Goal: Information Seeking & Learning: Learn about a topic

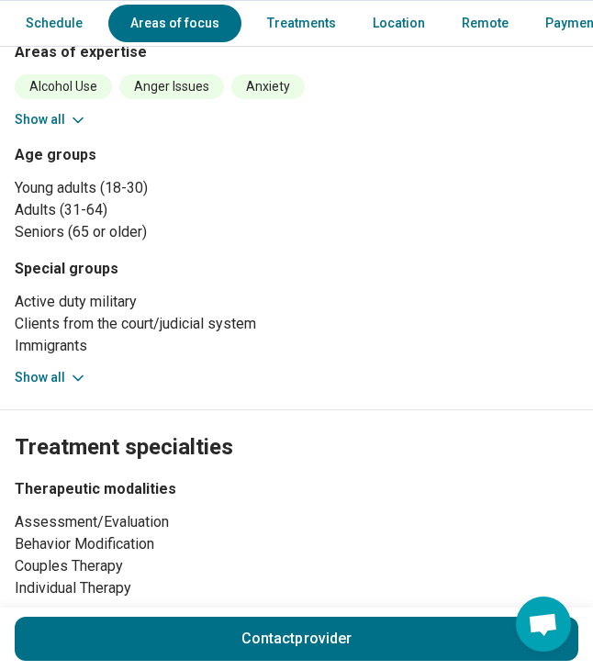
scroll to position [1124, 0]
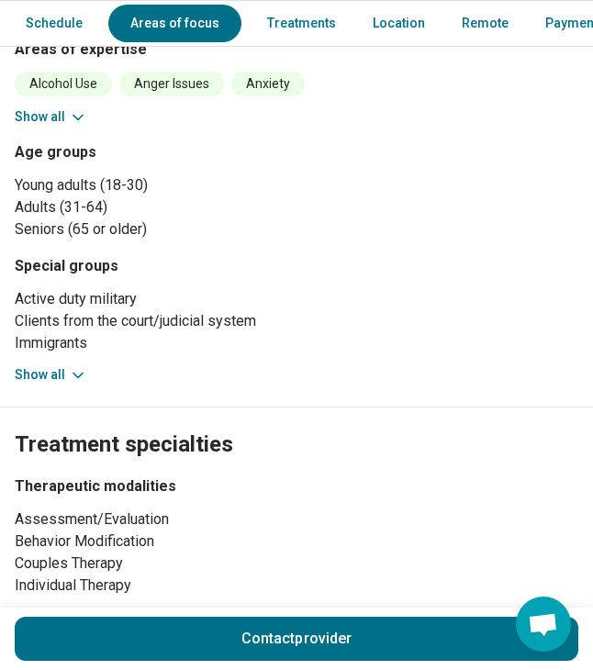
click at [65, 365] on button "Show all" at bounding box center [51, 374] width 73 height 19
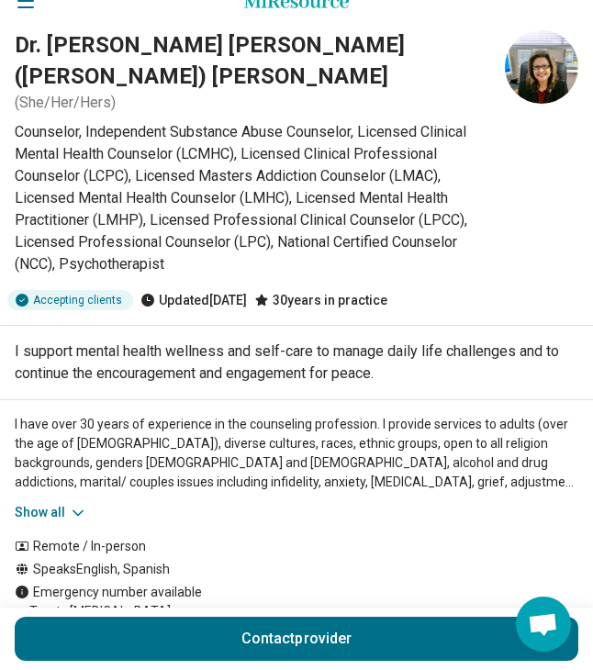
scroll to position [0, 0]
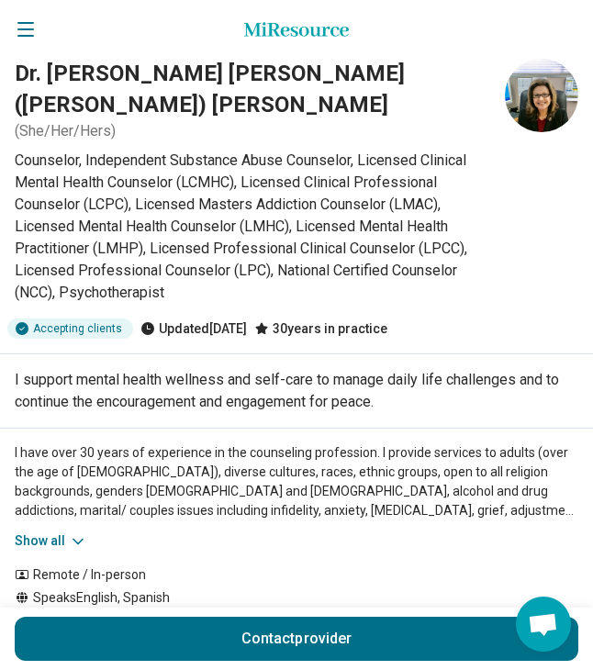
click at [33, 31] on icon "Open navigation" at bounding box center [26, 29] width 22 height 22
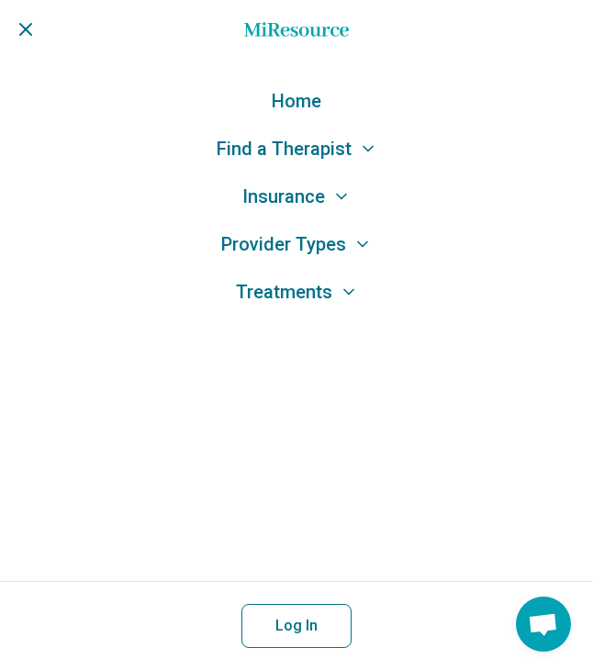
click at [29, 30] on icon "Close navigation" at bounding box center [26, 29] width 22 height 22
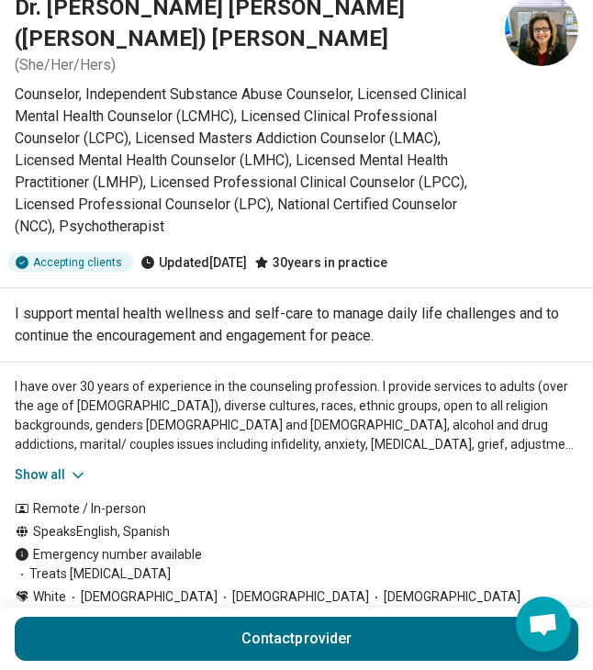
scroll to position [77, 0]
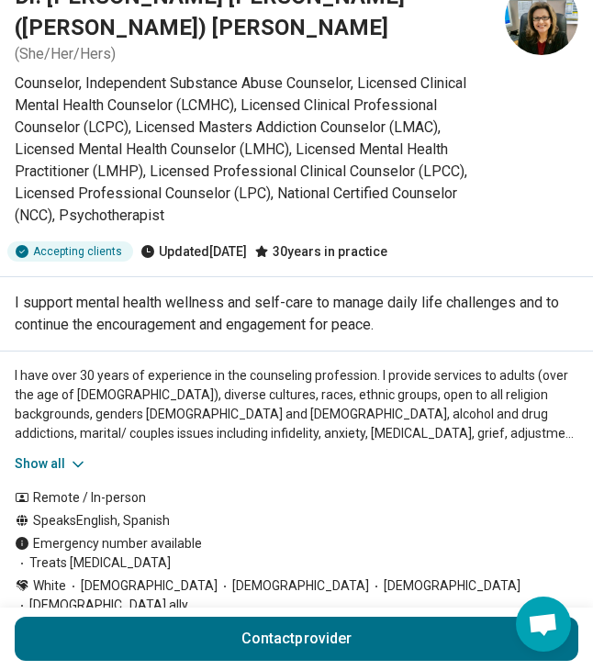
click at [70, 455] on icon at bounding box center [78, 464] width 18 height 18
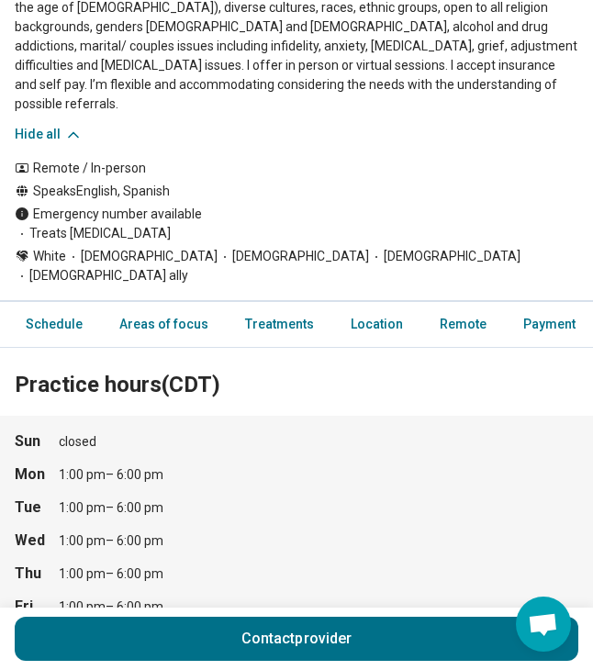
scroll to position [475, 0]
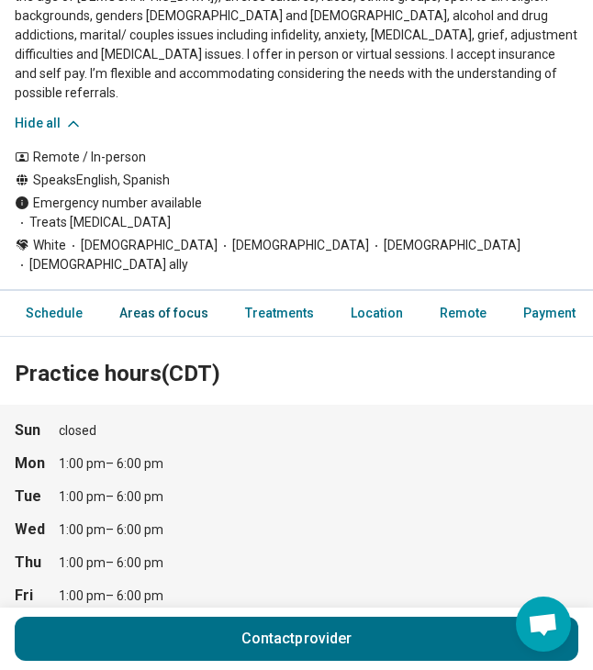
click at [144, 295] on link "Areas of focus" at bounding box center [163, 314] width 111 height 38
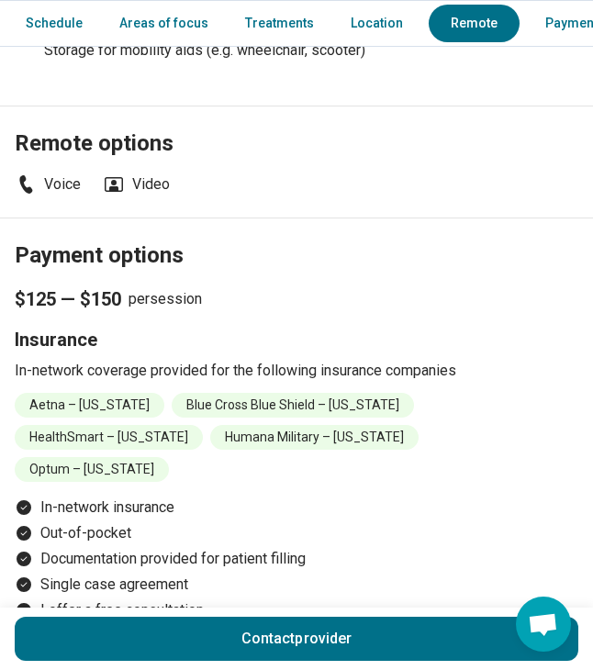
scroll to position [2384, 0]
